Goal: Task Accomplishment & Management: Manage account settings

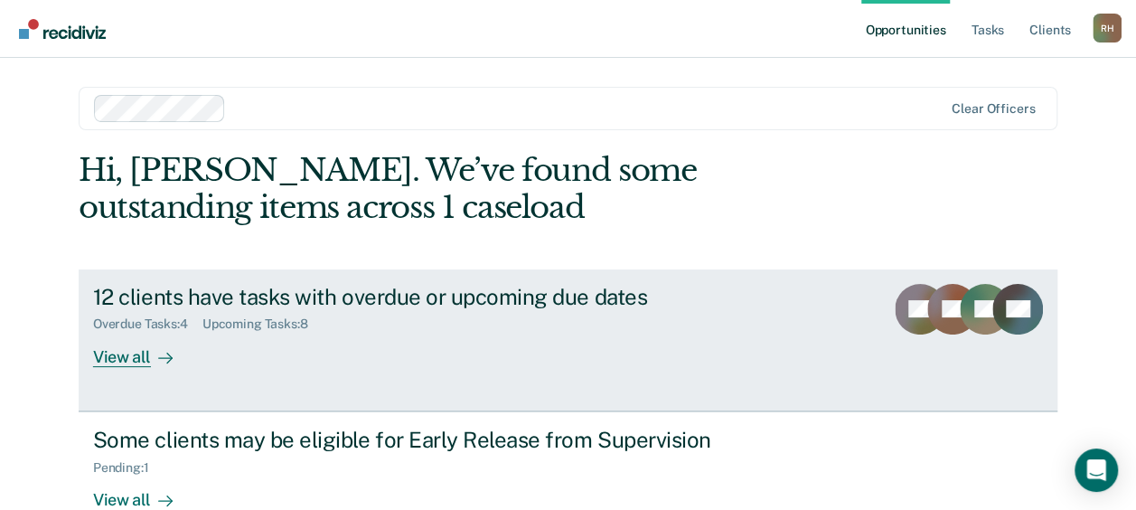
click at [106, 362] on div "View all" at bounding box center [143, 349] width 101 height 35
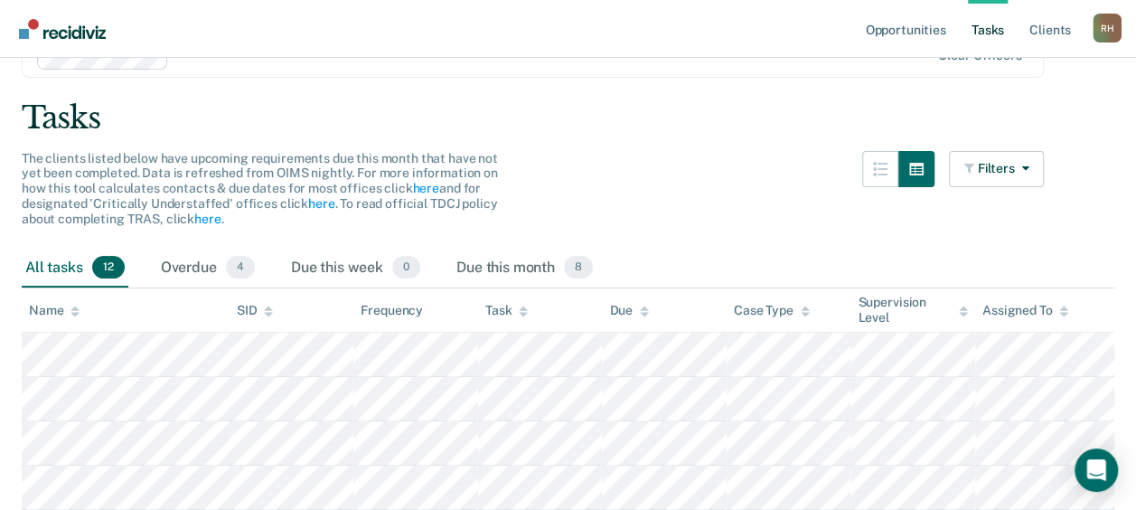
scroll to position [181, 0]
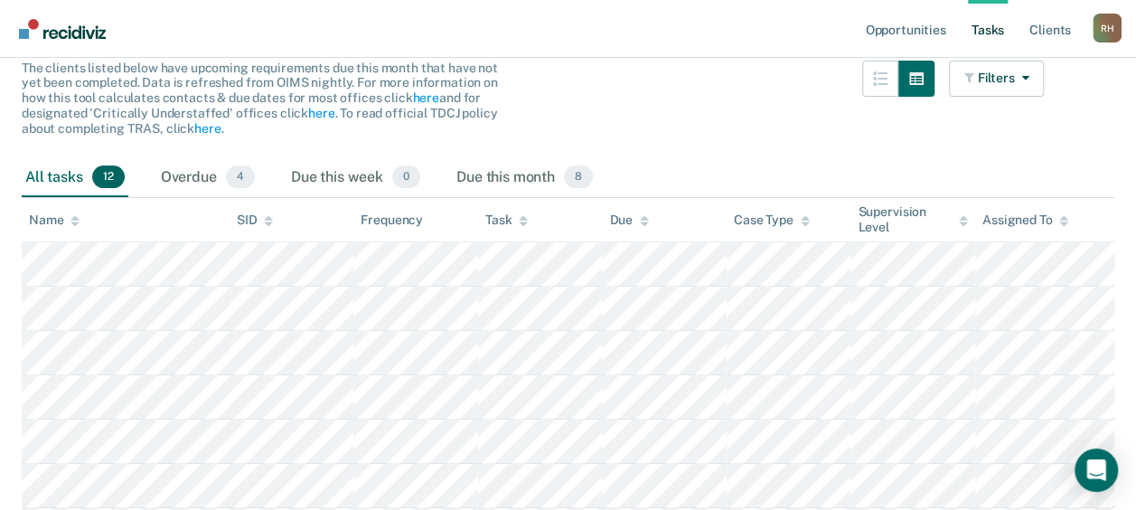
click at [520, 221] on icon at bounding box center [523, 221] width 9 height 12
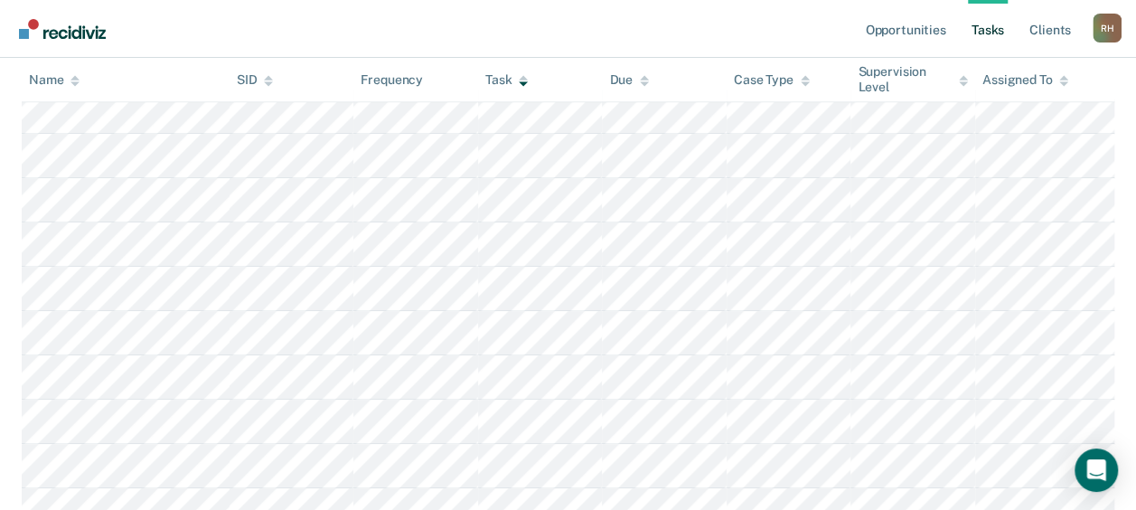
scroll to position [362, 0]
click at [1110, 31] on div "R H" at bounding box center [1107, 28] width 29 height 29
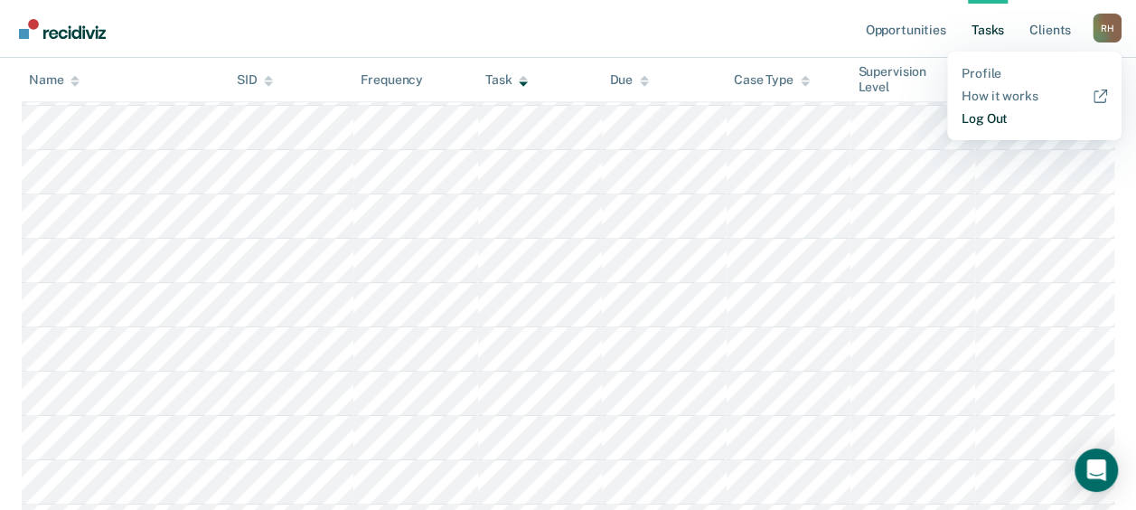
click at [1002, 112] on link "Log Out" at bounding box center [1035, 118] width 146 height 15
